Goal: Entertainment & Leisure: Consume media (video, audio)

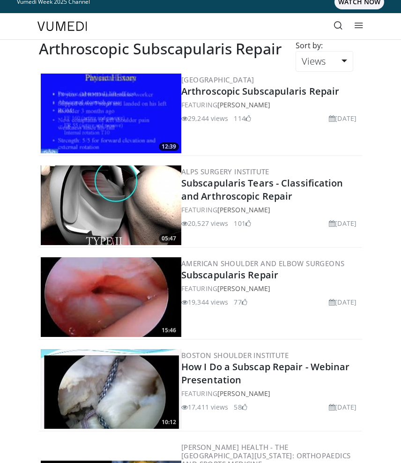
scroll to position [12, 0]
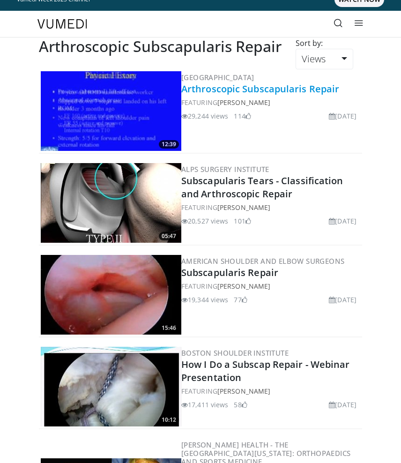
click at [277, 87] on link "Arthroscopic Subscapularis Repair" at bounding box center [260, 88] width 158 height 13
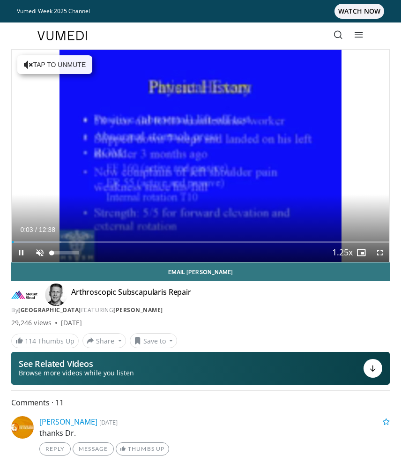
click at [40, 251] on span "Video Player" at bounding box center [39, 252] width 19 height 19
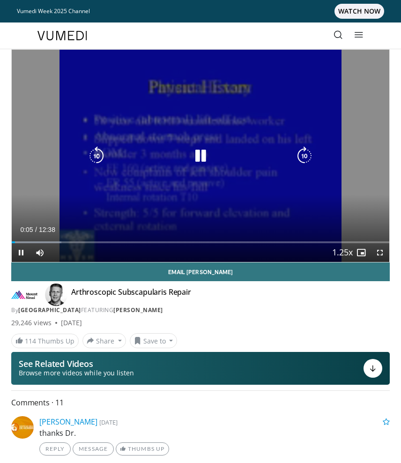
click at [297, 162] on icon "Video Player" at bounding box center [304, 156] width 19 height 19
click at [305, 155] on icon "Video Player" at bounding box center [304, 156] width 19 height 19
click at [305, 146] on div "10 seconds Tap to unmute" at bounding box center [201, 156] width 378 height 212
click at [305, 151] on icon "Video Player" at bounding box center [304, 156] width 19 height 19
click at [196, 162] on icon "Video Player" at bounding box center [200, 156] width 19 height 19
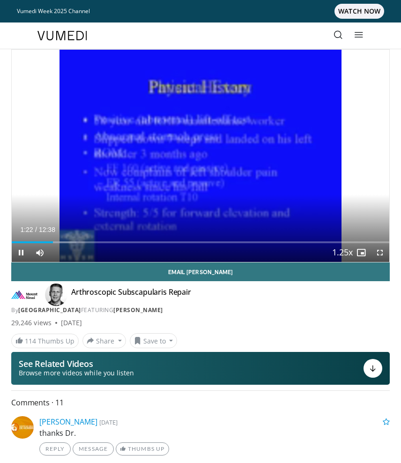
click at [374, 253] on span "Video Player" at bounding box center [380, 252] width 19 height 19
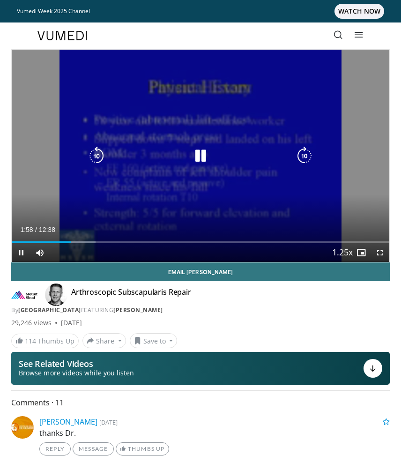
click at [198, 164] on icon "Video Player" at bounding box center [200, 156] width 19 height 19
click at [246, 176] on div "10 seconds Tap to unmute" at bounding box center [201, 156] width 378 height 212
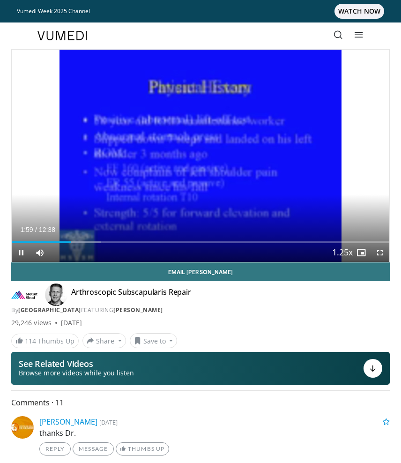
click at [379, 255] on span "Video Player" at bounding box center [380, 252] width 19 height 19
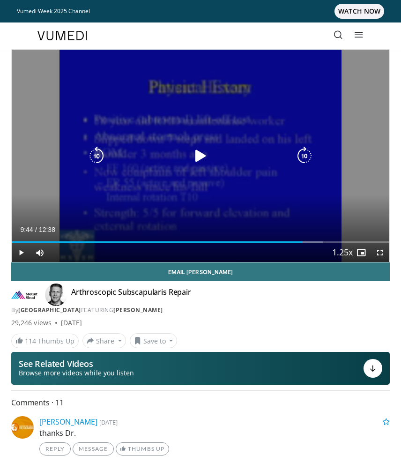
click at [332, 116] on div "10 seconds Tap to unmute" at bounding box center [201, 156] width 378 height 212
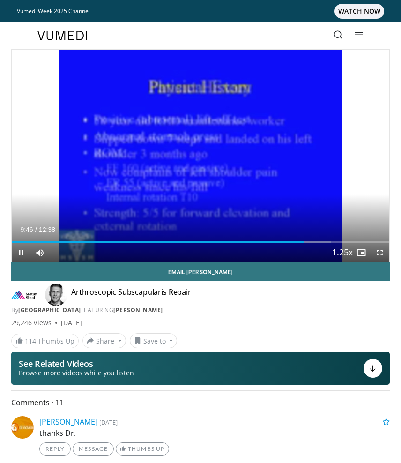
click at [383, 253] on span "Video Player" at bounding box center [380, 252] width 19 height 19
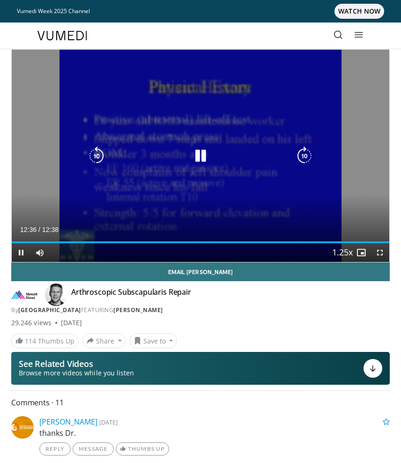
click at [201, 157] on icon "Video Player" at bounding box center [200, 156] width 19 height 19
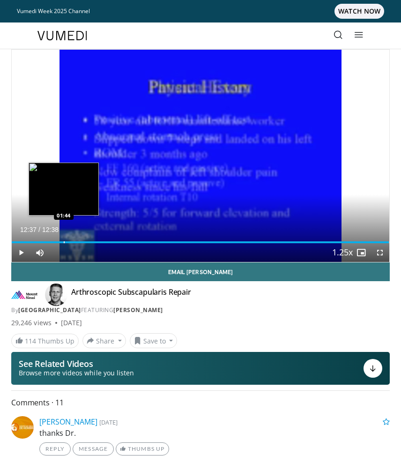
click at [64, 241] on div "Progress Bar" at bounding box center [64, 242] width 1 height 2
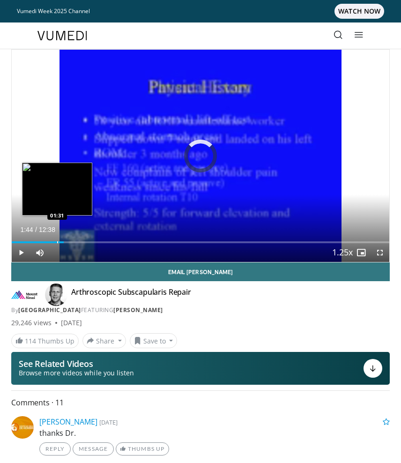
click at [57, 241] on div "Progress Bar" at bounding box center [57, 242] width 1 height 2
click at [52, 241] on div "Progress Bar" at bounding box center [52, 242] width 1 height 2
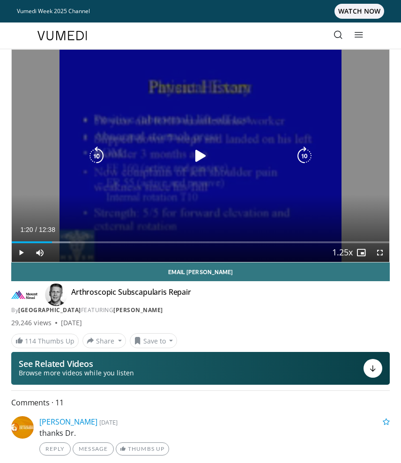
click at [216, 142] on div "10 seconds Tap to unmute" at bounding box center [201, 156] width 378 height 212
click at [202, 156] on icon "Video Player" at bounding box center [200, 156] width 19 height 19
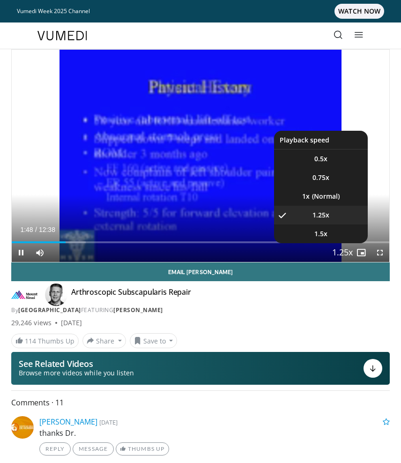
click at [347, 252] on span "Video Player" at bounding box center [342, 253] width 13 height 19
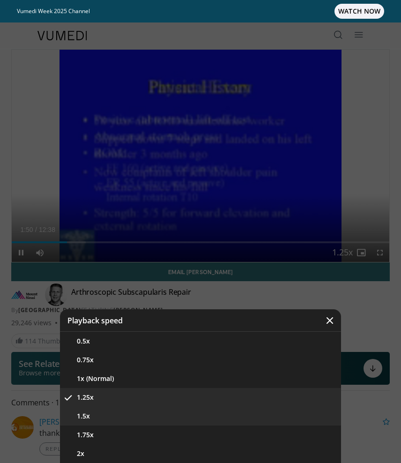
click at [132, 414] on button "1.5x" at bounding box center [200, 416] width 281 height 19
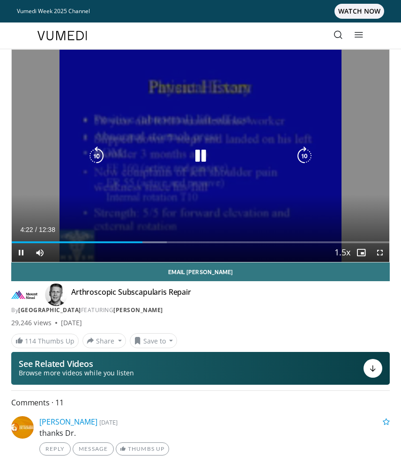
click at [100, 156] on icon "Video Player" at bounding box center [96, 156] width 19 height 19
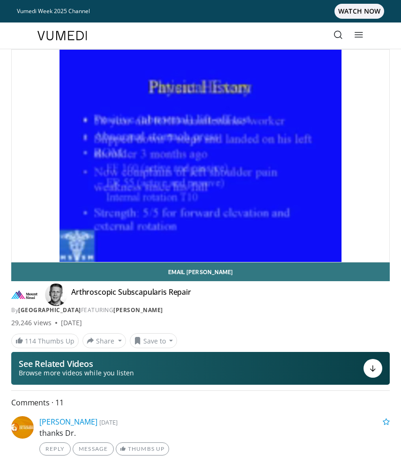
click at [100, 156] on div "20 seconds Tap to unmute" at bounding box center [201, 156] width 378 height 212
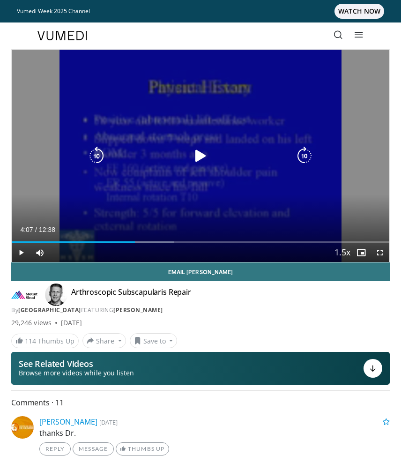
click at [93, 160] on icon "Video Player" at bounding box center [96, 156] width 19 height 19
click at [94, 159] on icon "Video Player" at bounding box center [96, 156] width 19 height 19
click at [199, 152] on icon "Video Player" at bounding box center [200, 156] width 19 height 19
click at [193, 152] on icon "Video Player" at bounding box center [200, 156] width 19 height 19
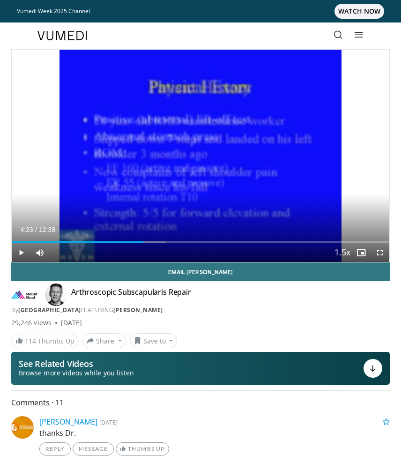
click at [385, 254] on span "Video Player" at bounding box center [380, 252] width 19 height 19
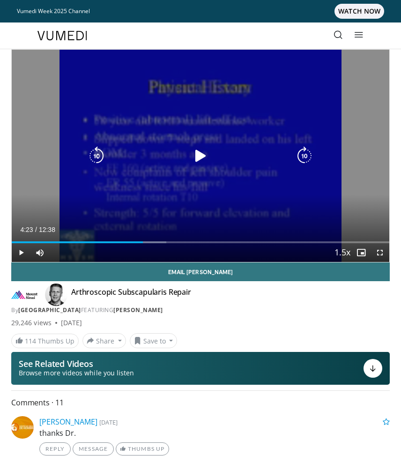
click at [93, 163] on icon "Video Player" at bounding box center [96, 156] width 19 height 19
click at [205, 159] on icon "Video Player" at bounding box center [200, 156] width 19 height 19
click at [97, 152] on icon "Video Player" at bounding box center [96, 156] width 19 height 19
click at [95, 155] on icon "Video Player" at bounding box center [96, 156] width 19 height 19
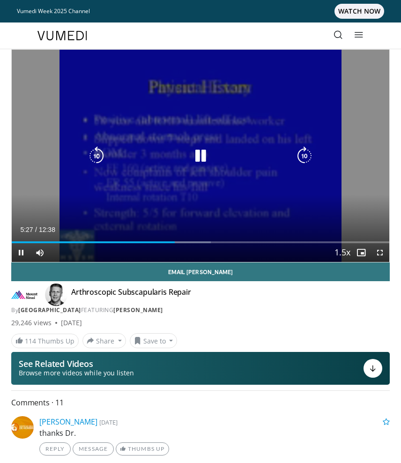
click at [95, 155] on icon "Video Player" at bounding box center [96, 156] width 19 height 19
click at [95, 156] on icon "Video Player" at bounding box center [96, 156] width 19 height 19
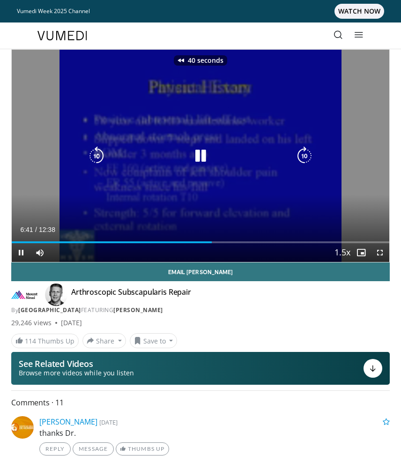
click at [95, 156] on icon "Video Player" at bounding box center [96, 156] width 19 height 19
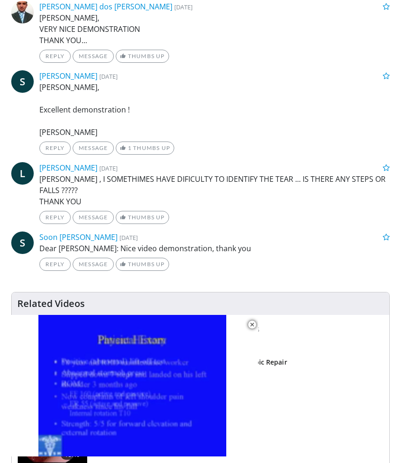
scroll to position [673, 0]
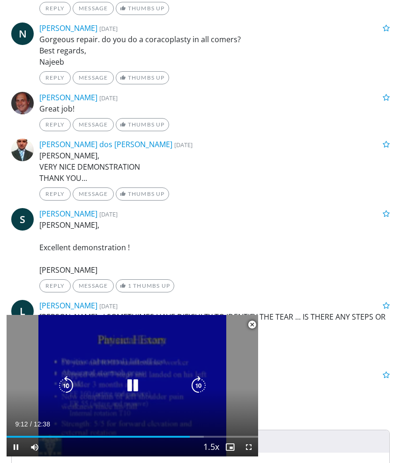
click at [130, 387] on icon "Video Player" at bounding box center [132, 385] width 19 height 19
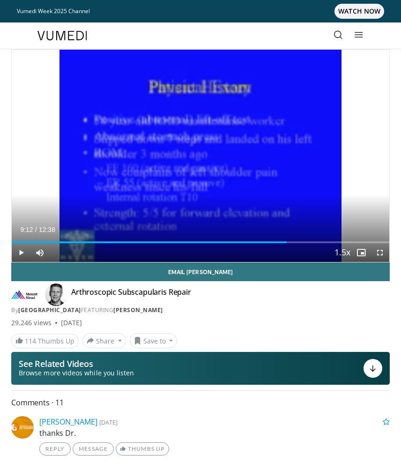
scroll to position [0, 0]
